Goal: Find contact information: Find contact information

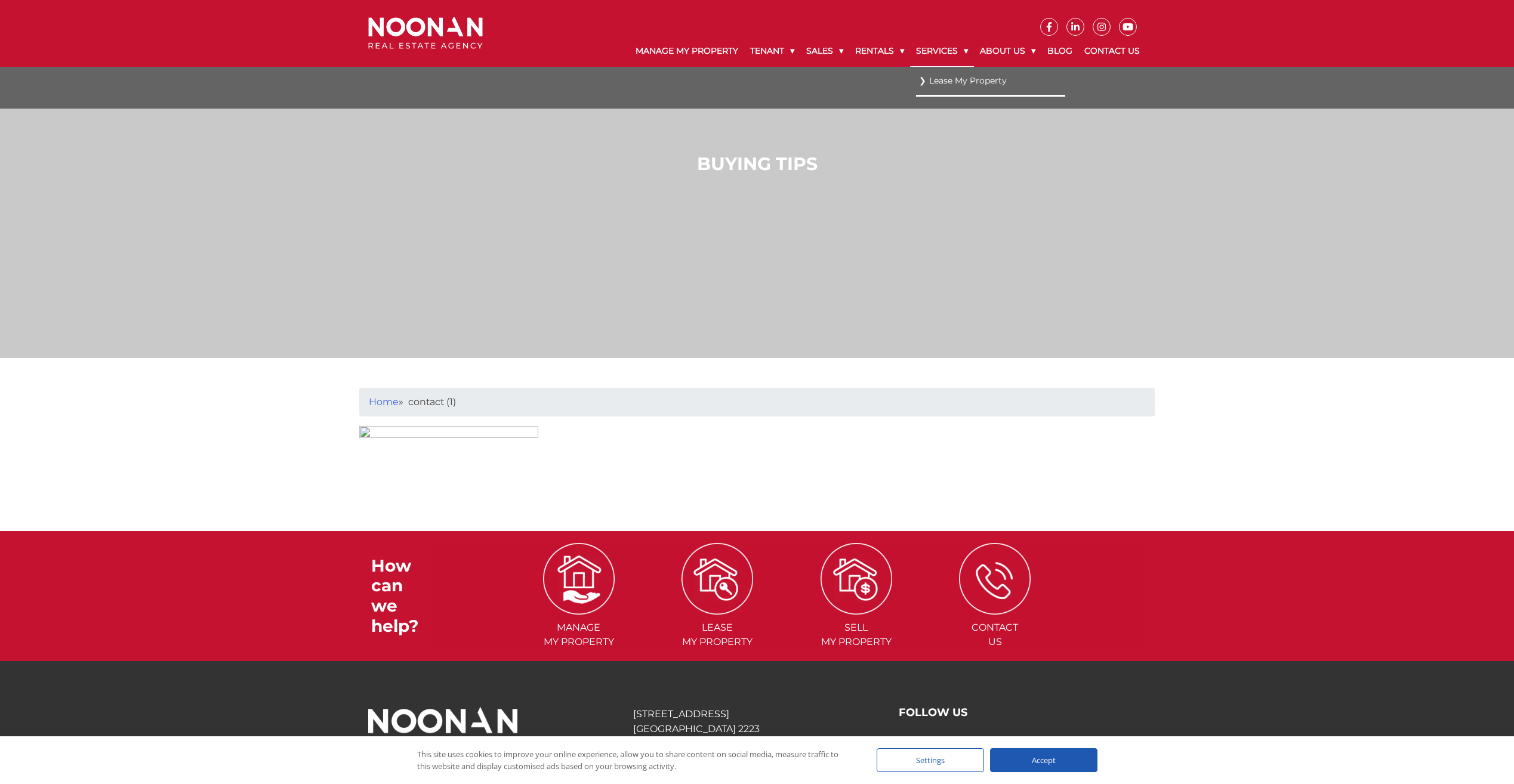
click at [959, 48] on link "Services" at bounding box center [942, 51] width 64 height 31
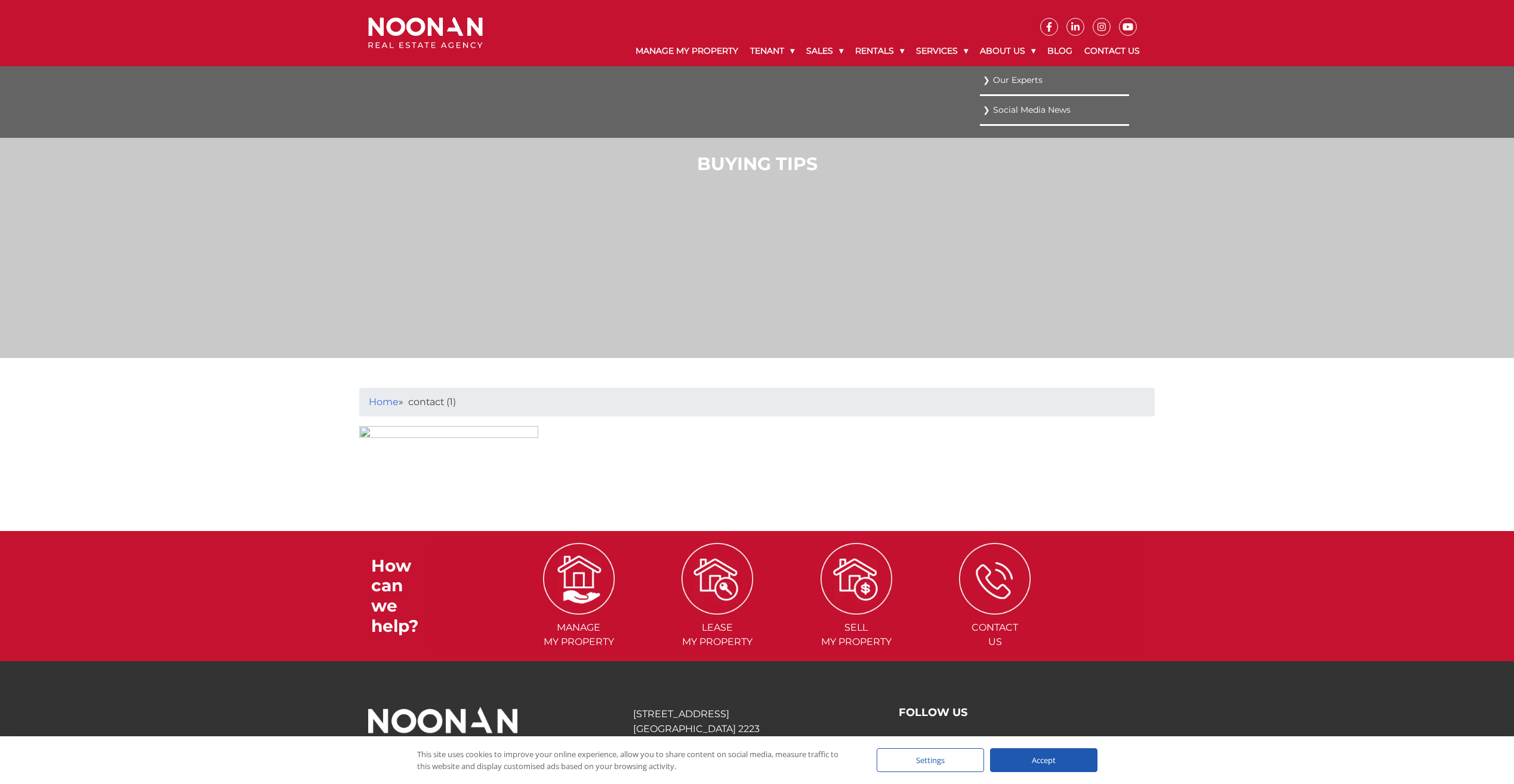
click at [1014, 77] on link "Our Experts" at bounding box center [1054, 80] width 143 height 16
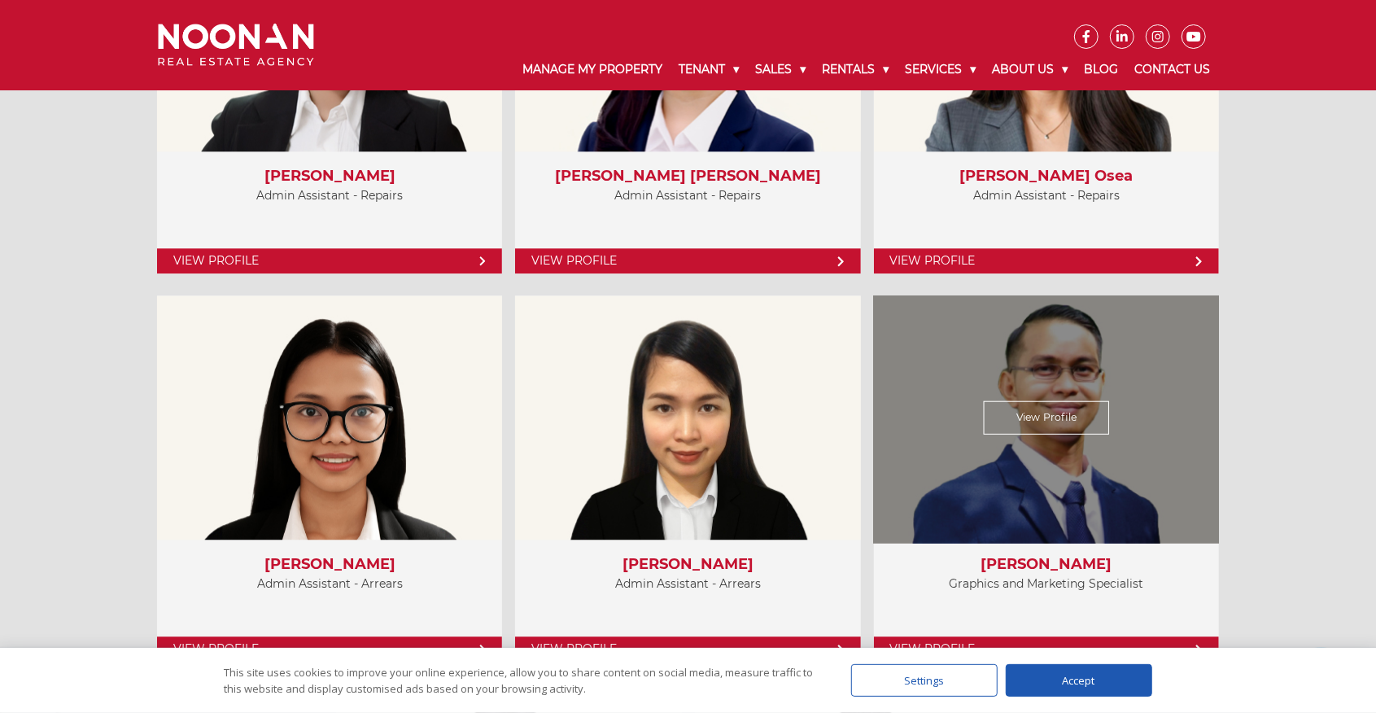
scroll to position [6726, 0]
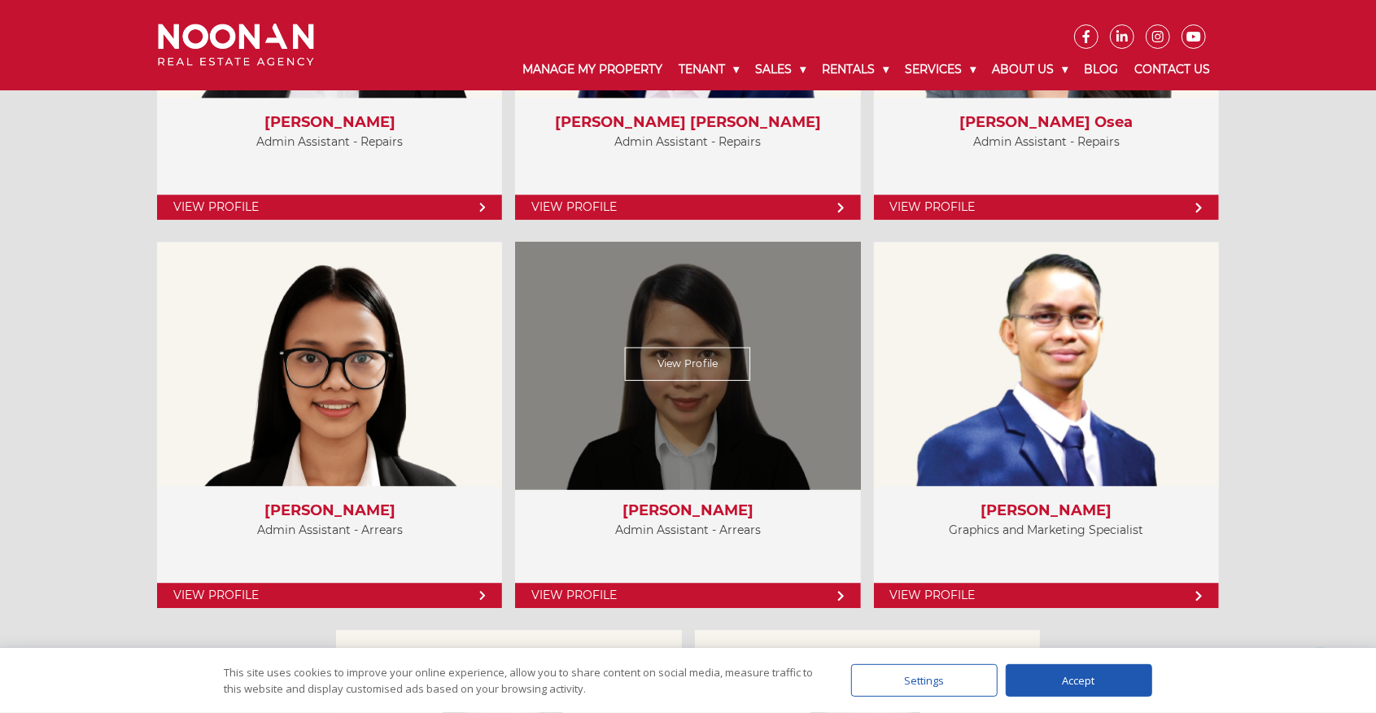
click at [703, 360] on link "View Profile" at bounding box center [688, 363] width 126 height 33
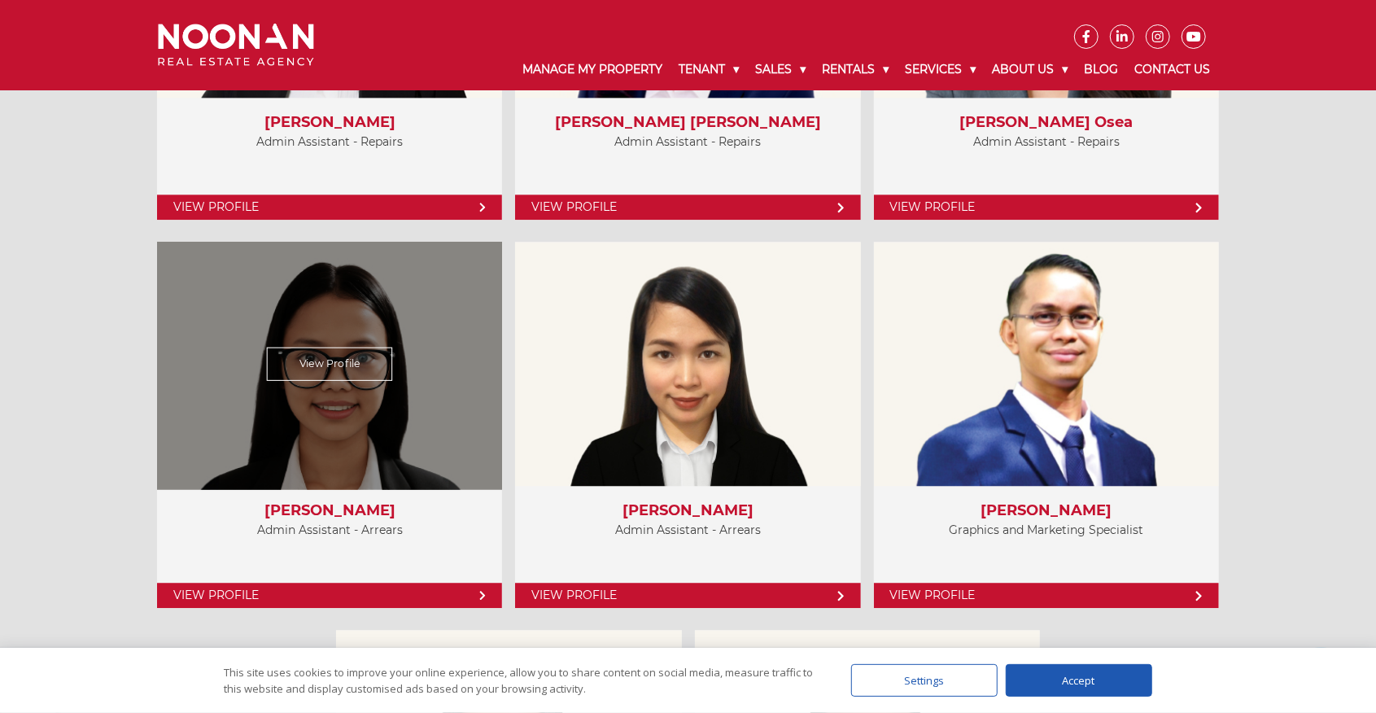
click at [334, 364] on link "View Profile" at bounding box center [330, 363] width 126 height 33
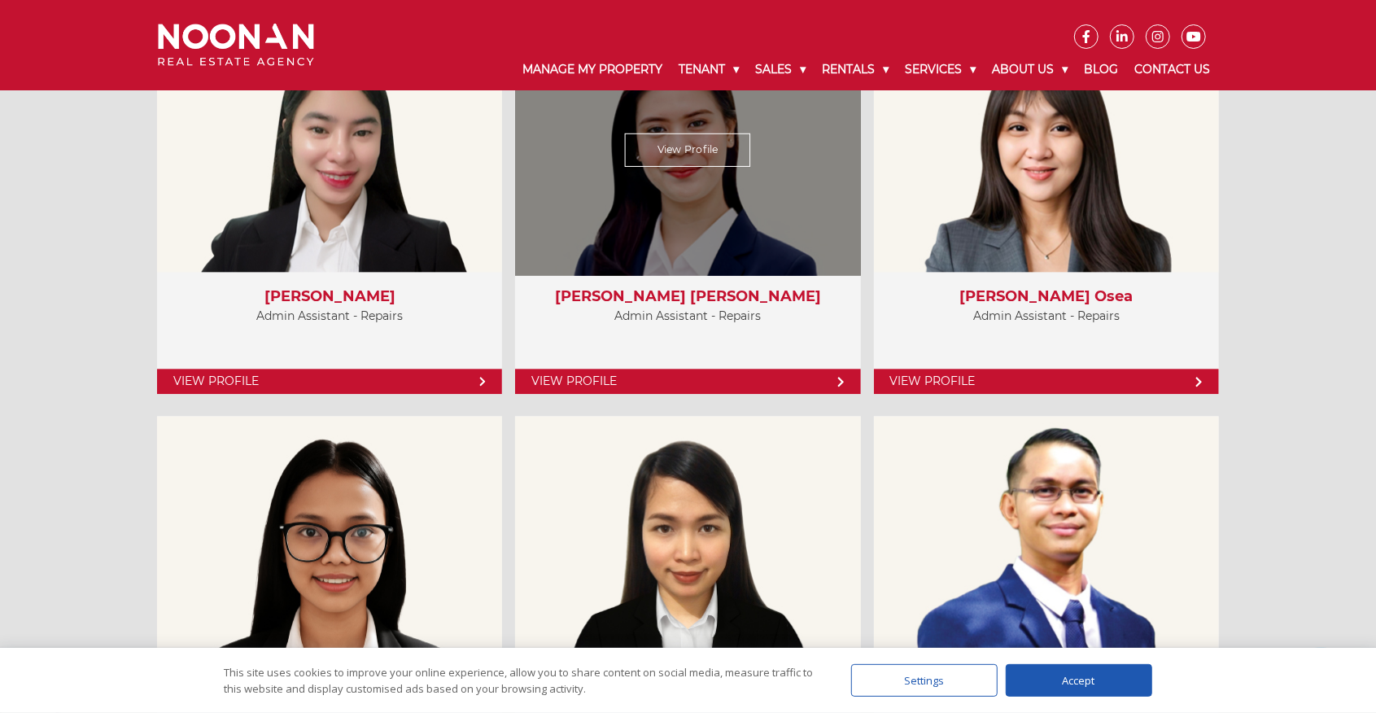
scroll to position [6509, 0]
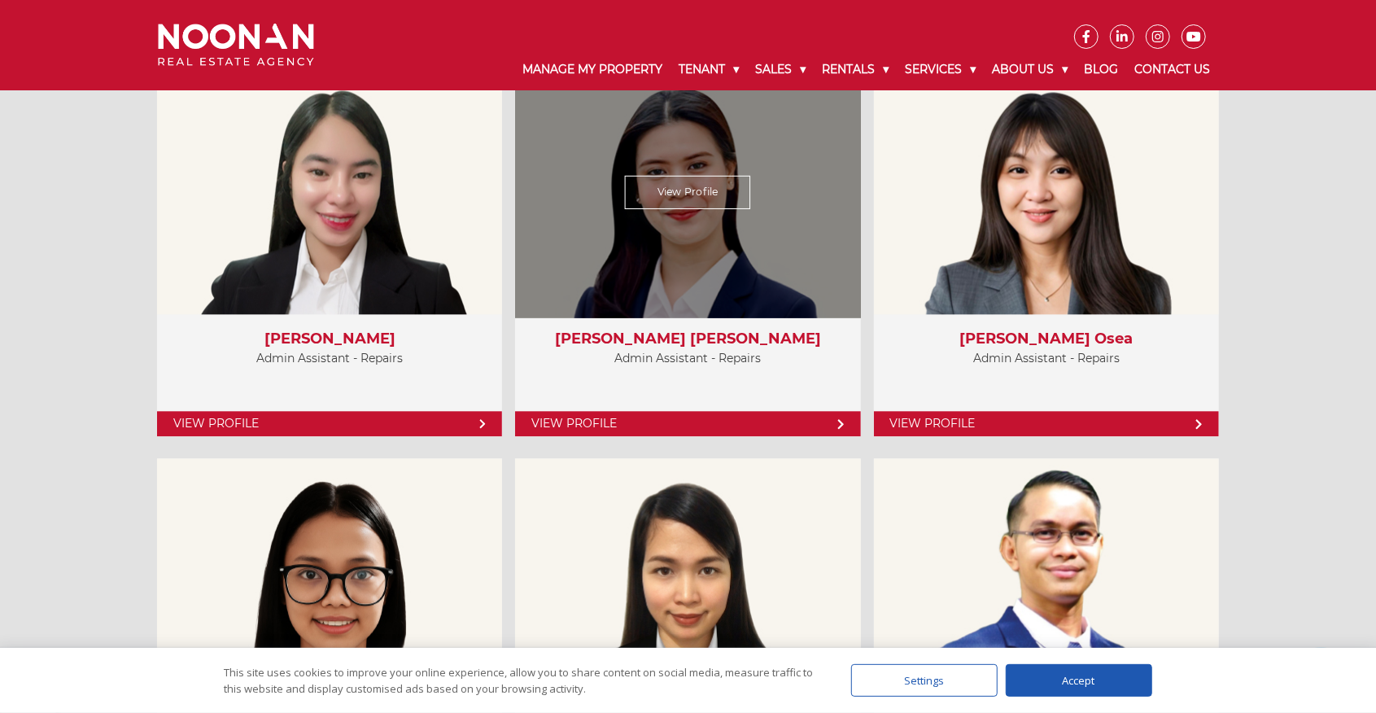
click at [683, 187] on link "View Profile" at bounding box center [688, 192] width 126 height 33
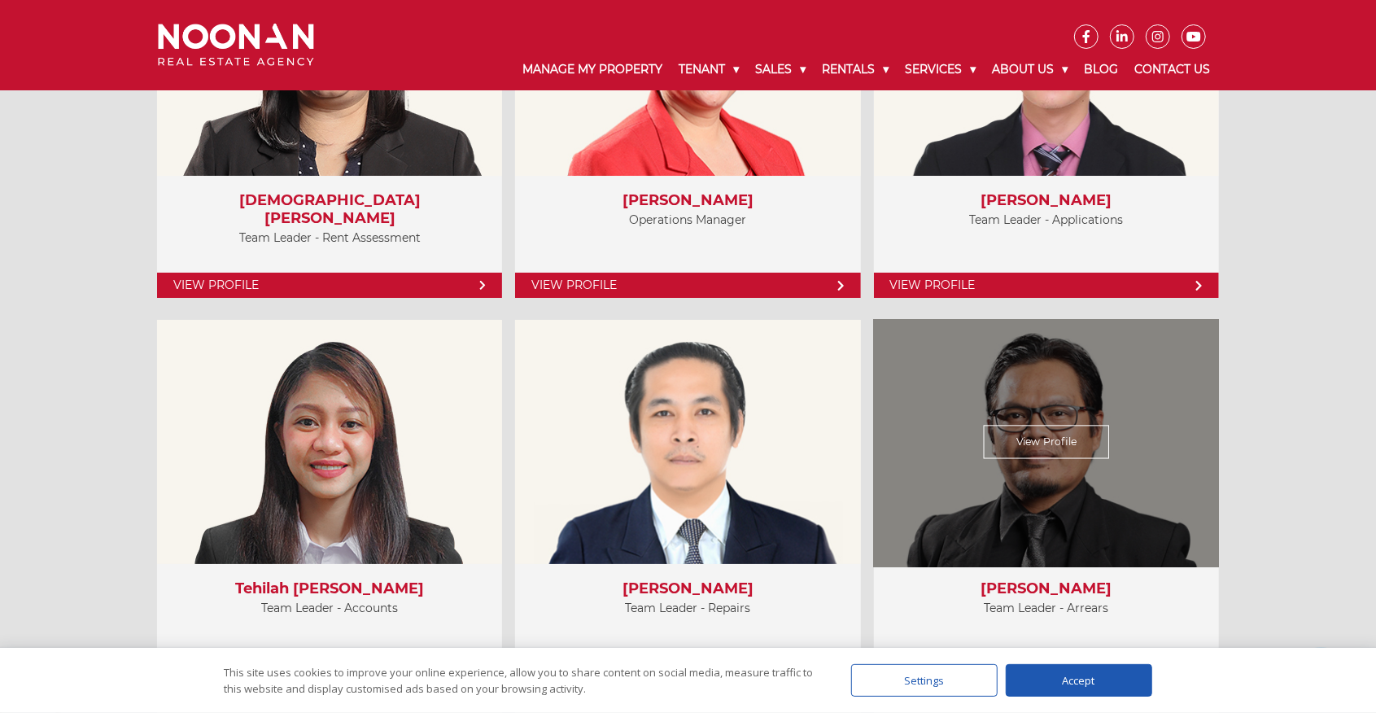
scroll to position [4014, 0]
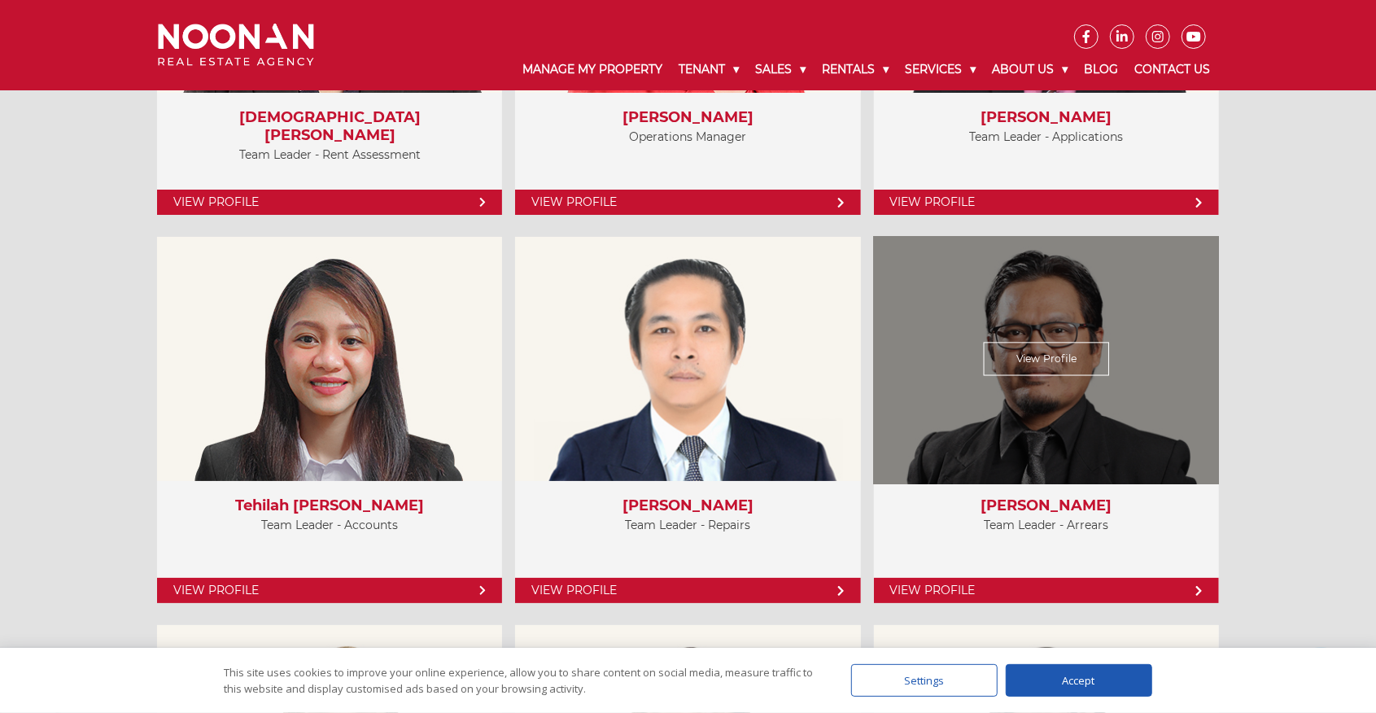
click at [1048, 358] on link "View Profile" at bounding box center [1047, 359] width 126 height 33
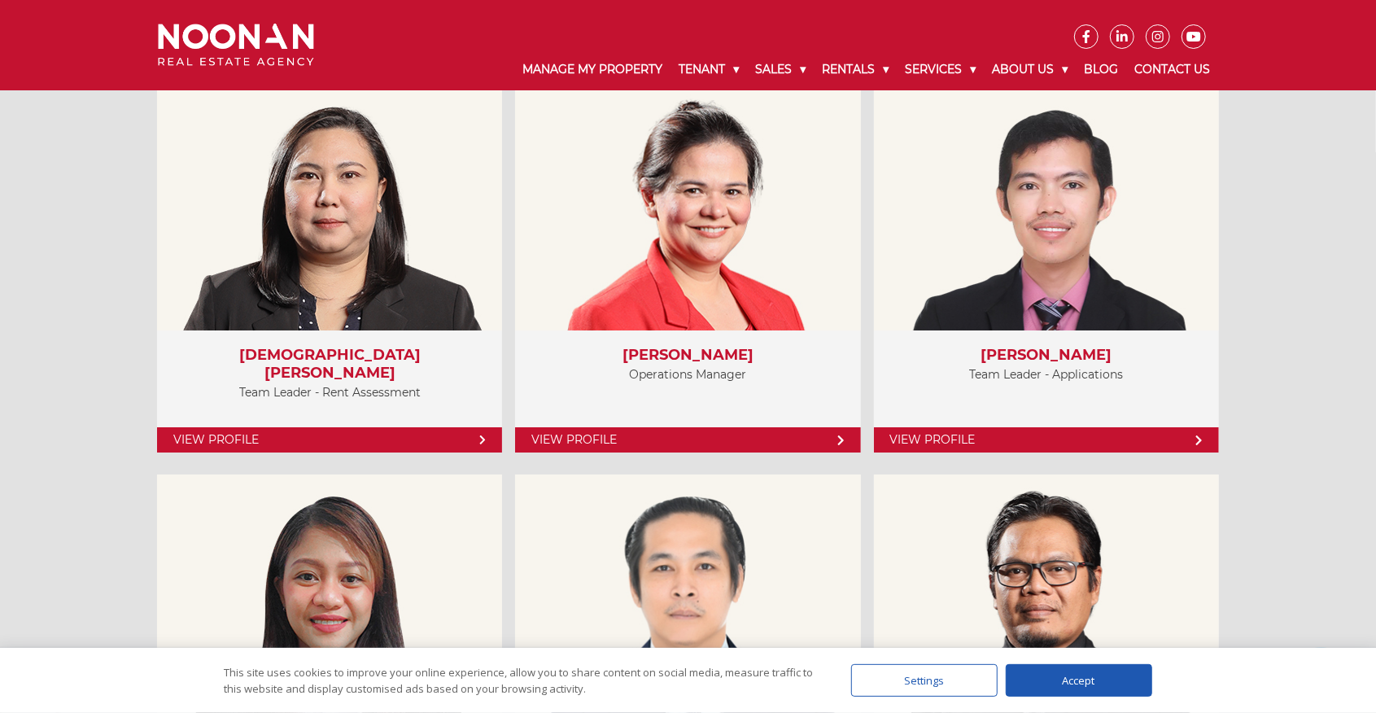
scroll to position [3688, 0]
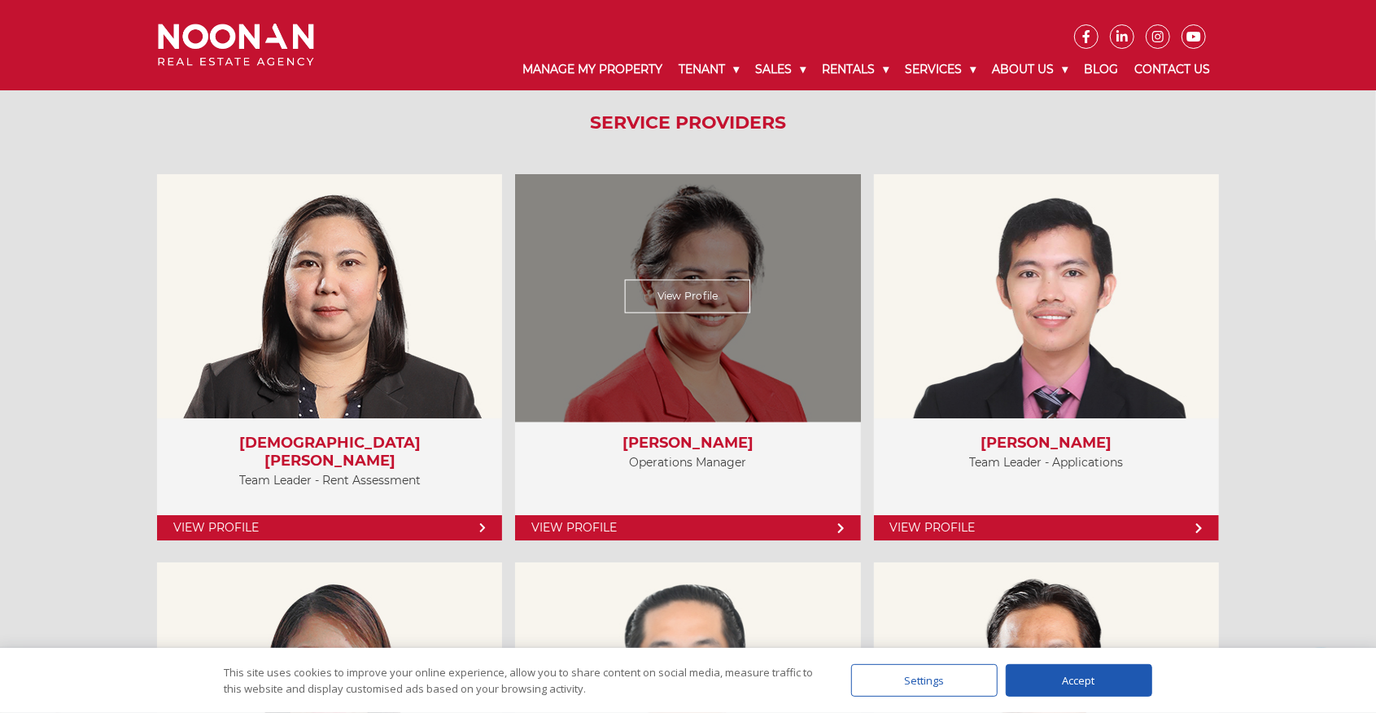
click at [706, 288] on link "View Profile" at bounding box center [688, 296] width 126 height 33
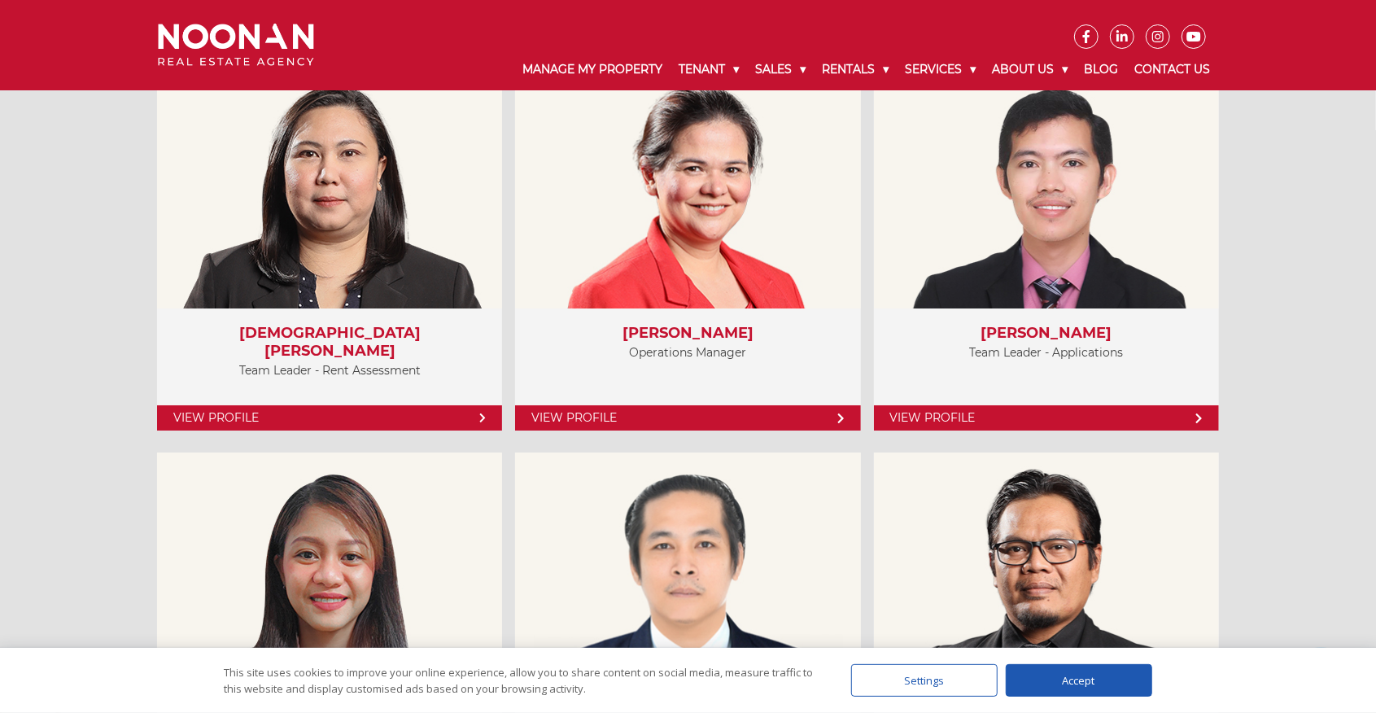
scroll to position [3797, 0]
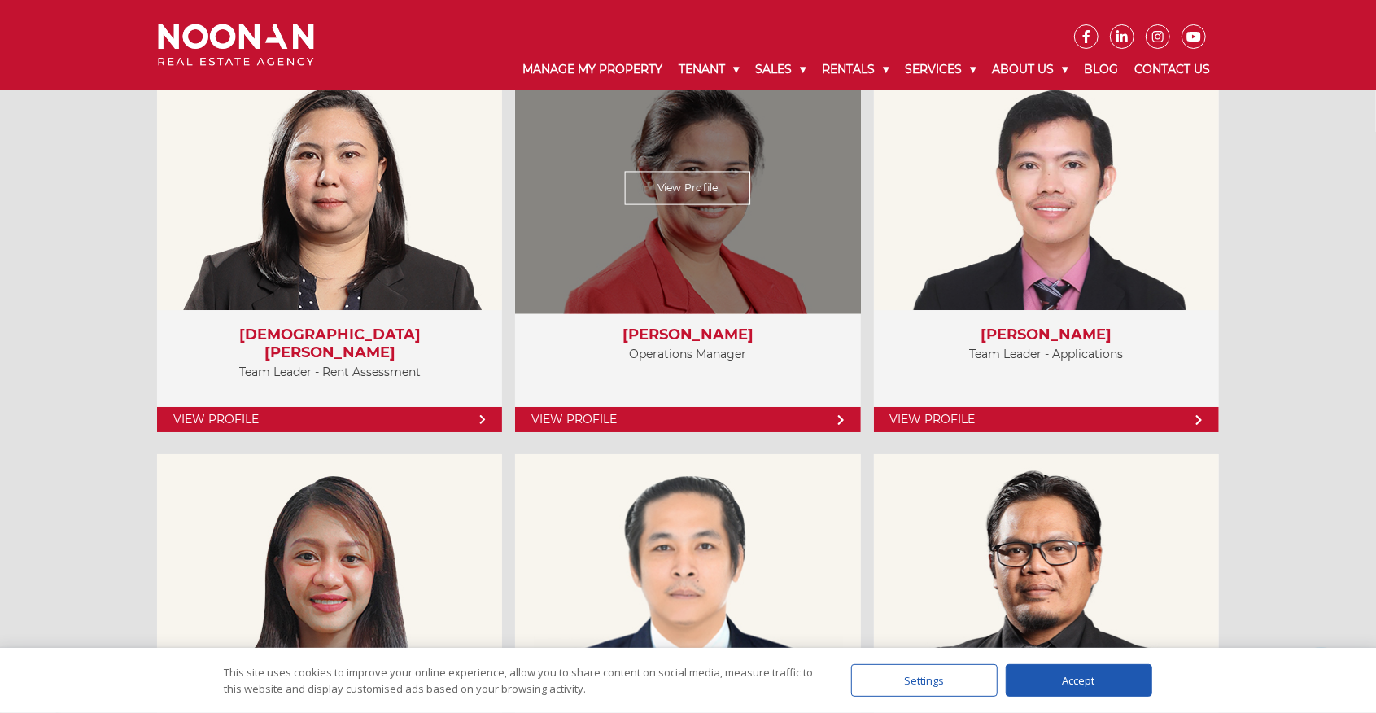
click at [698, 177] on link "View Profile" at bounding box center [688, 188] width 126 height 33
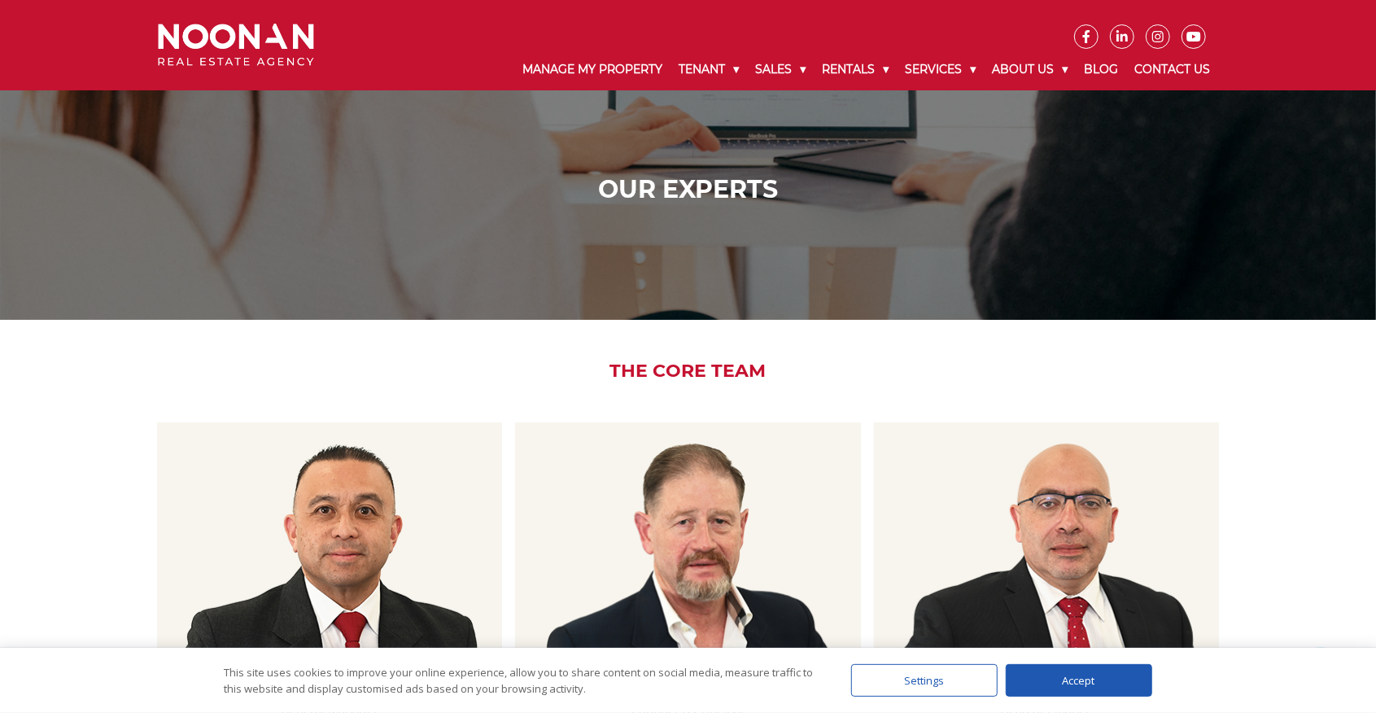
scroll to position [0, 0]
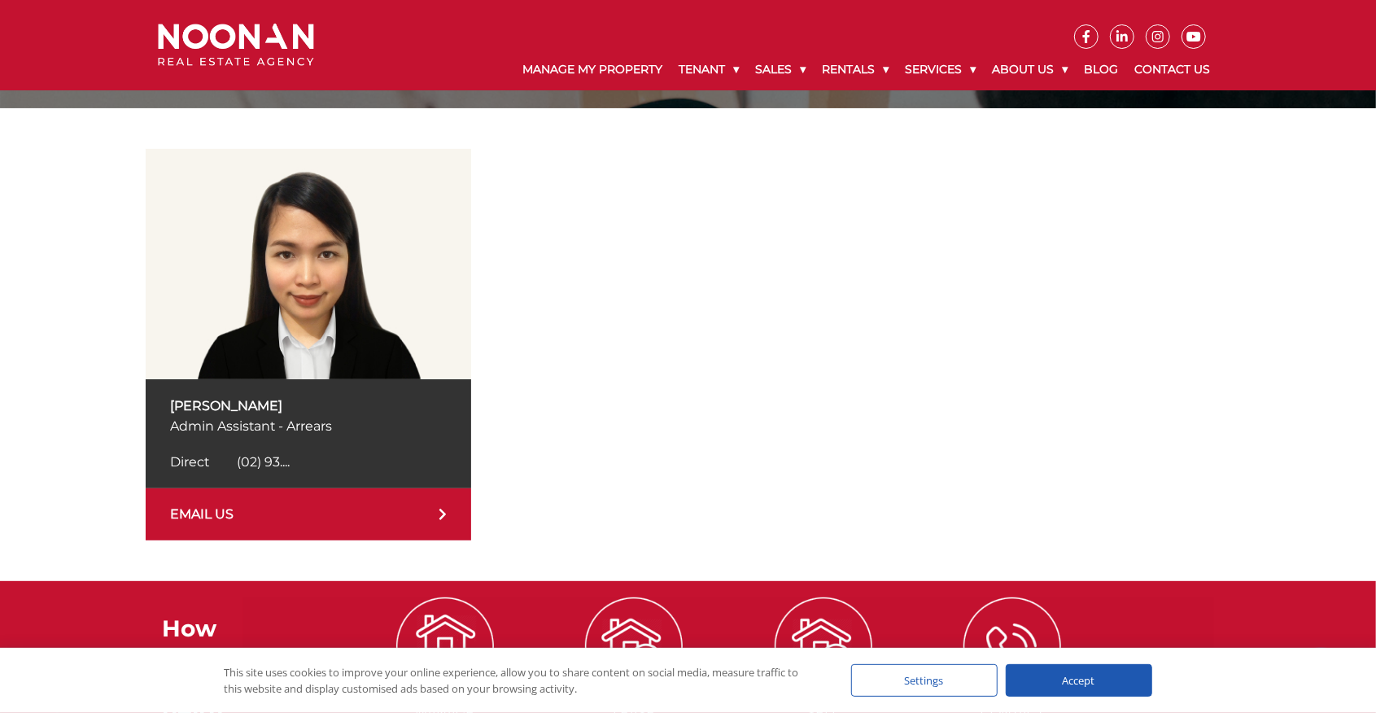
scroll to position [216, 0]
click at [443, 512] on icon at bounding box center [442, 514] width 7 height 11
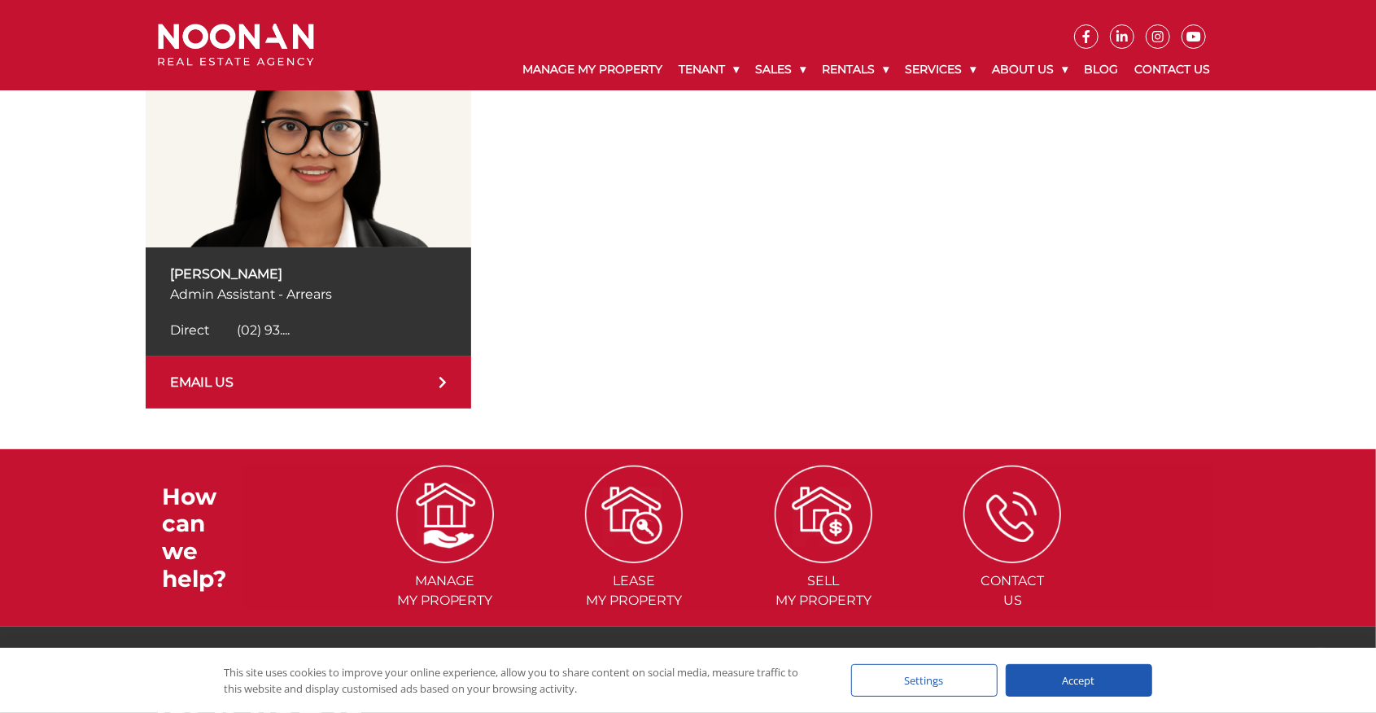
scroll to position [163, 0]
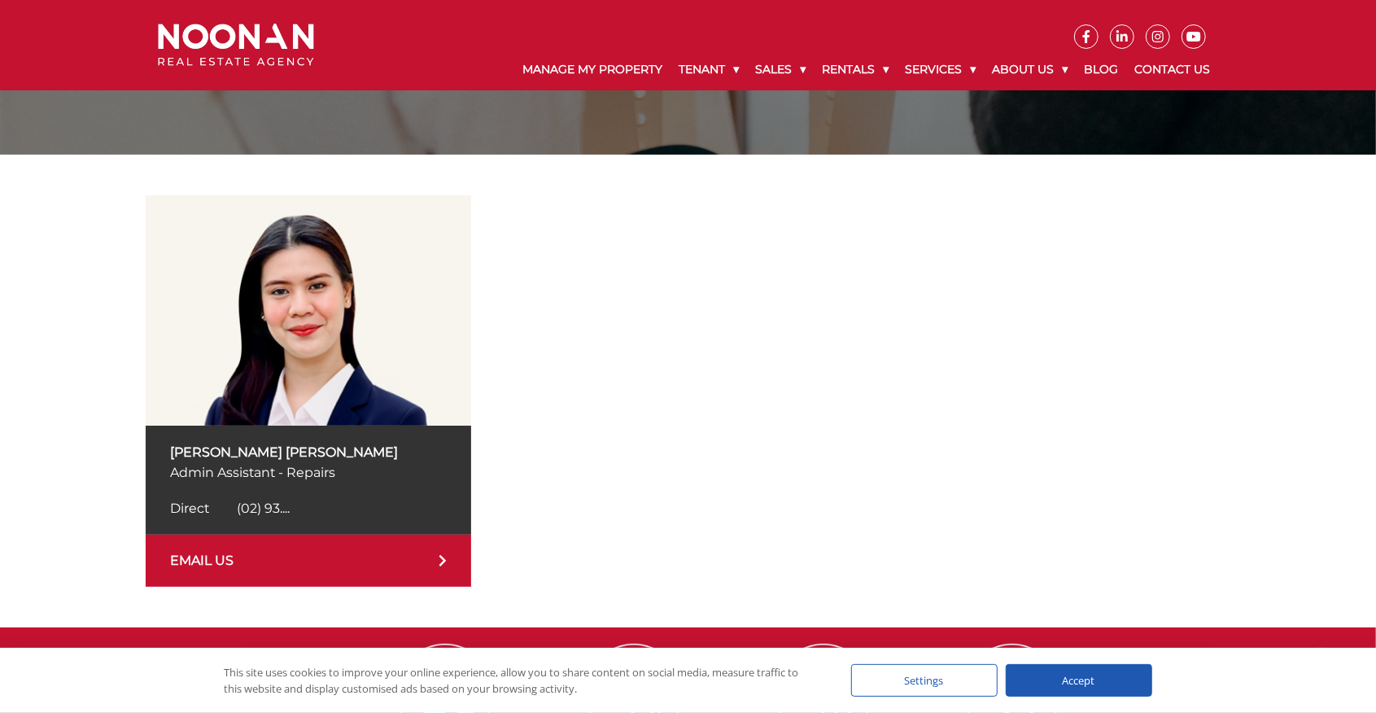
scroll to position [271, 0]
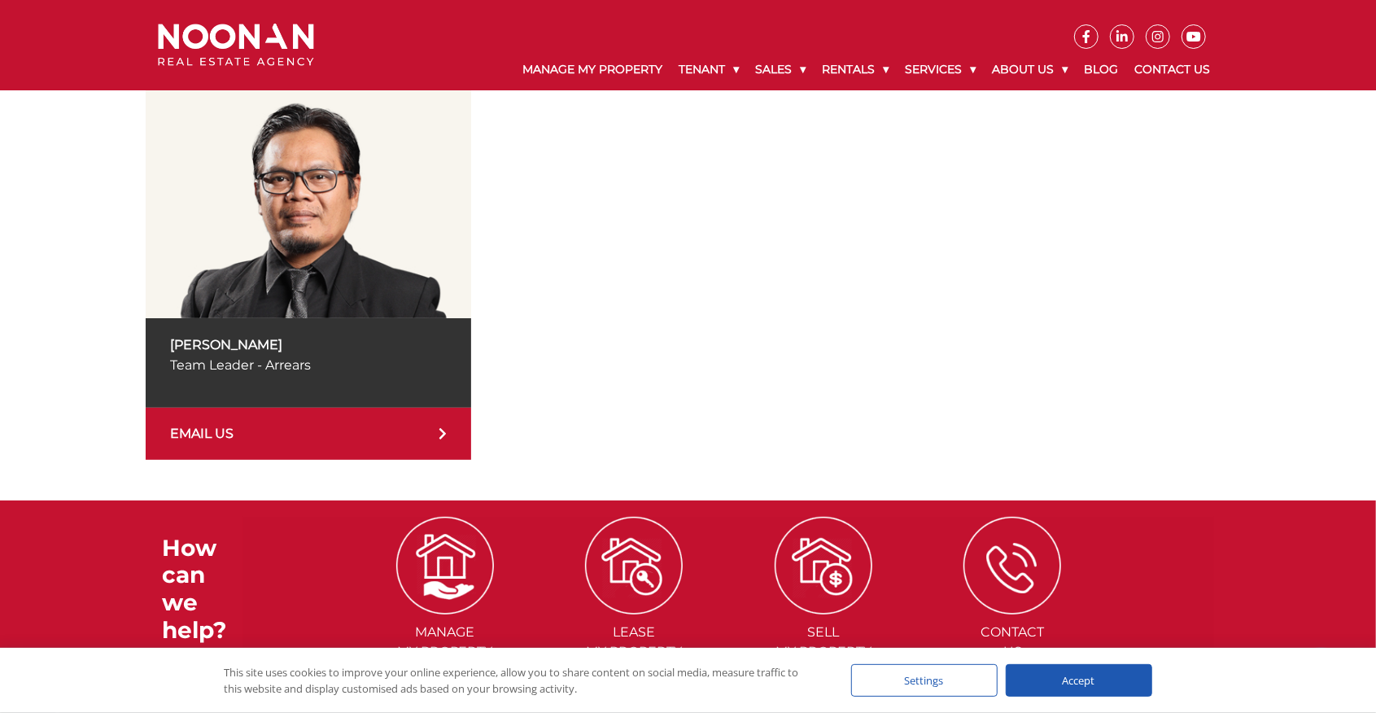
scroll to position [271, 0]
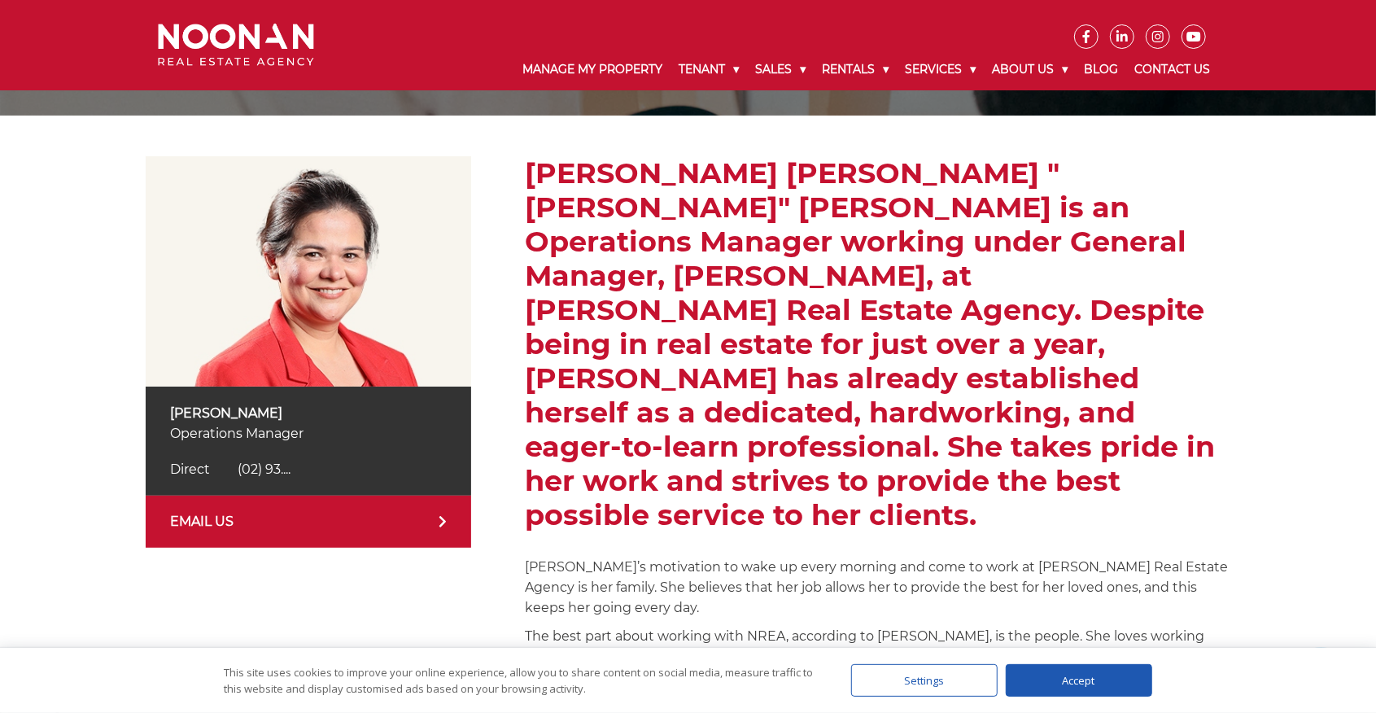
scroll to position [216, 0]
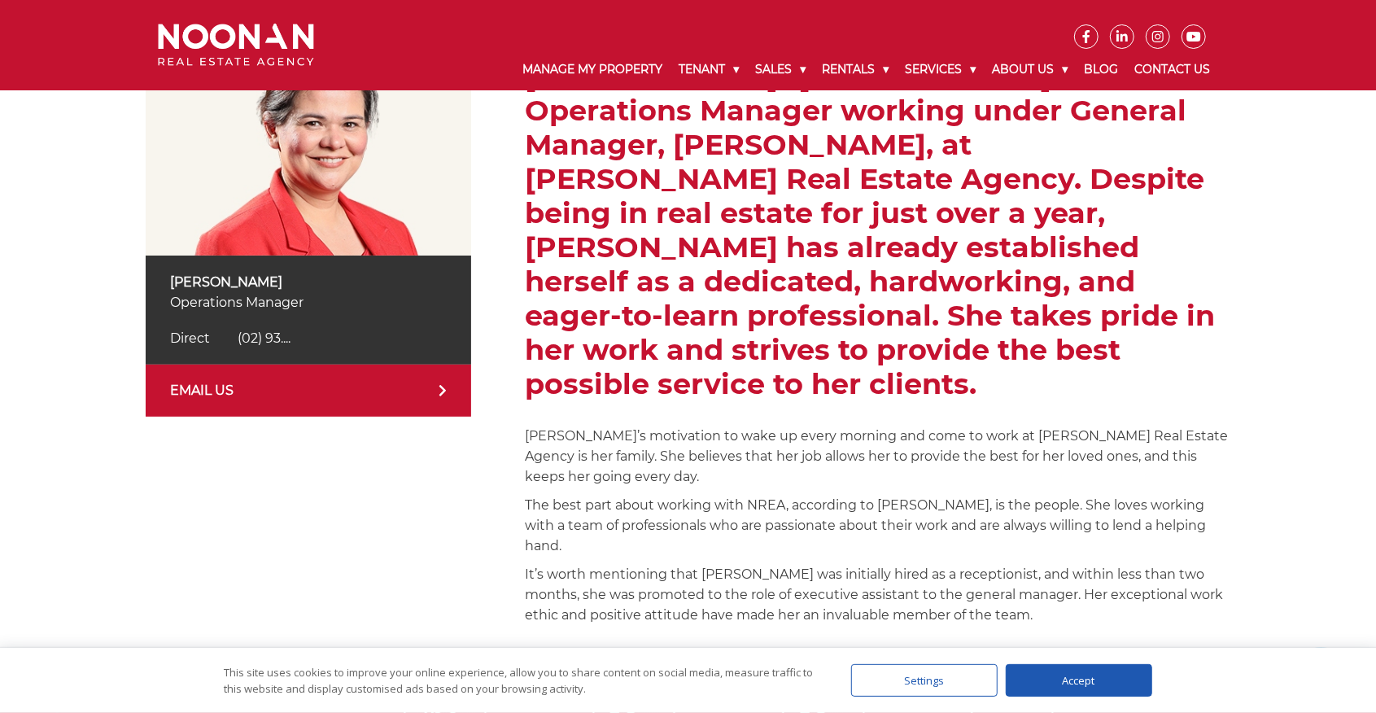
scroll to position [271, 0]
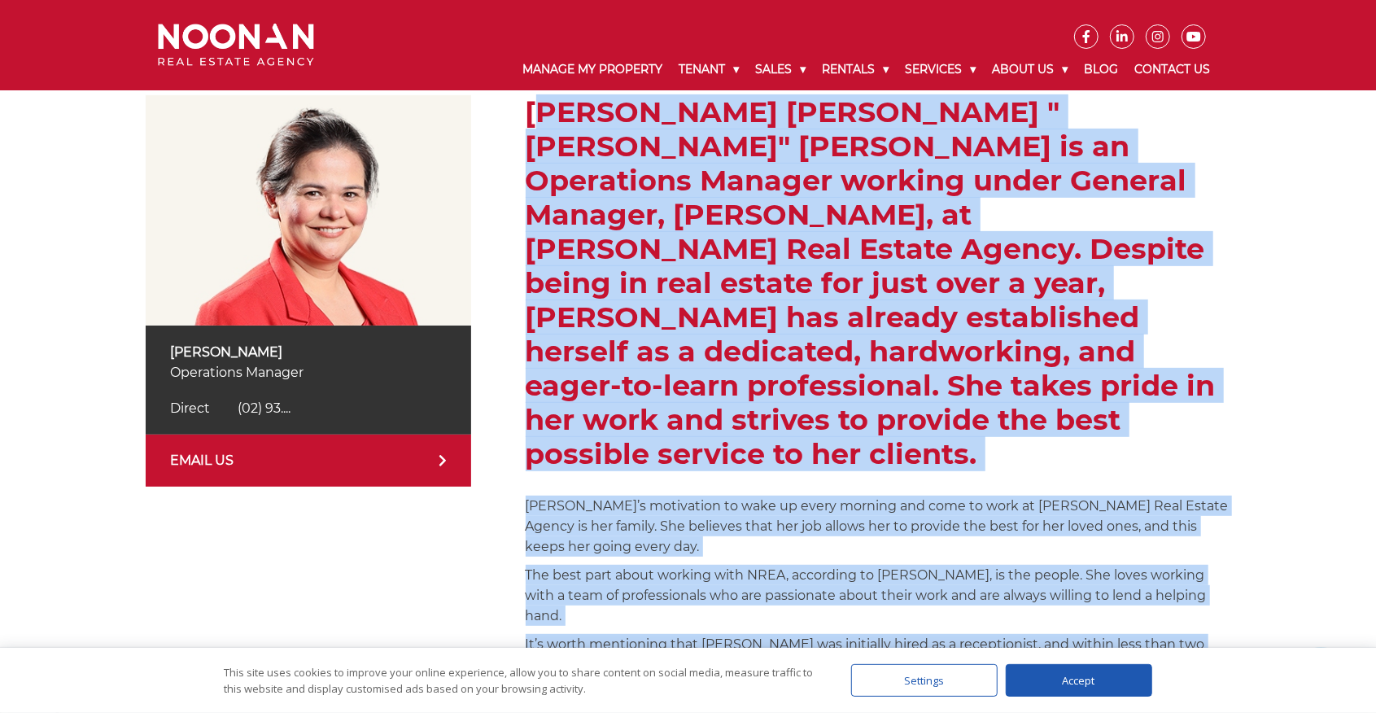
drag, startPoint x: 517, startPoint y: 115, endPoint x: 1155, endPoint y: 609, distance: 806.8
click at [1155, 609] on div "Evelyn Jones Operations Manager Direct (02) 9330 6833 Direct (02) 93.... EMAIL …" at bounding box center [688, 399] width 1085 height 608
click at [1277, 325] on div "Evelyn Jones Operations Manager Direct (02) 9330 6833 Direct (02) 93.... EMAIL …" at bounding box center [688, 399] width 1376 height 689
